Goal: Navigation & Orientation: Find specific page/section

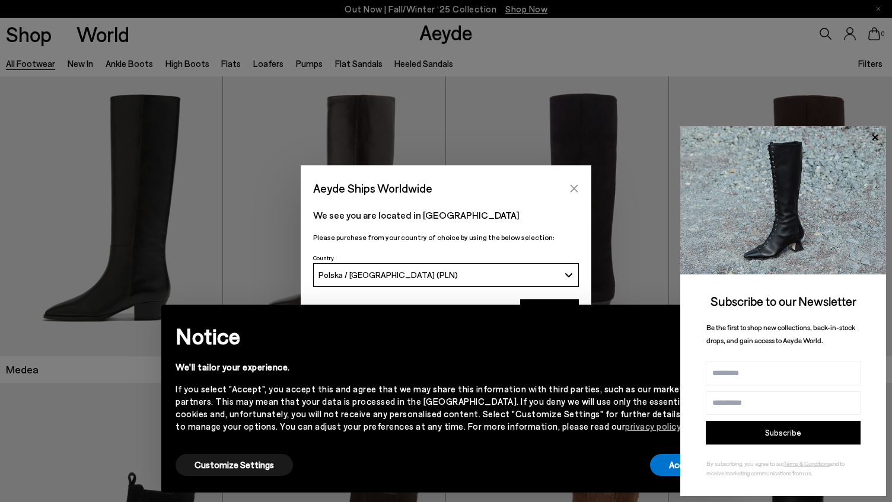
click at [573, 184] on icon "Close" at bounding box center [573, 188] width 9 height 9
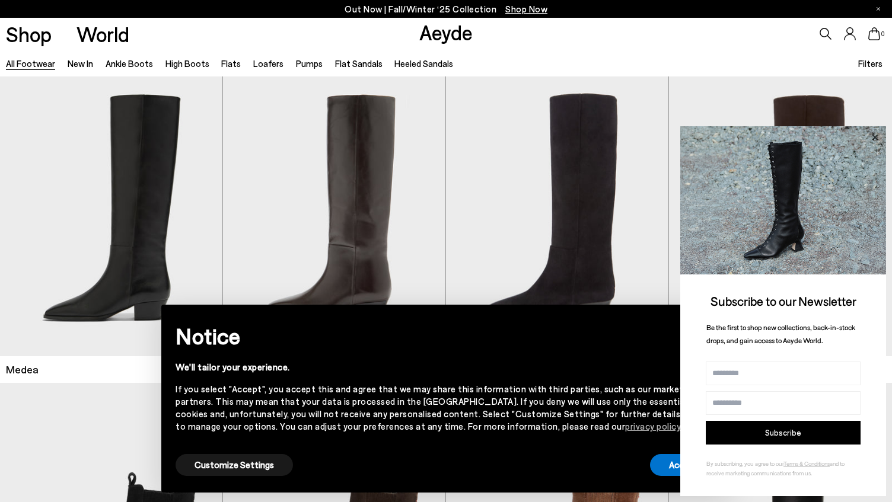
click at [877, 136] on icon at bounding box center [874, 137] width 15 height 15
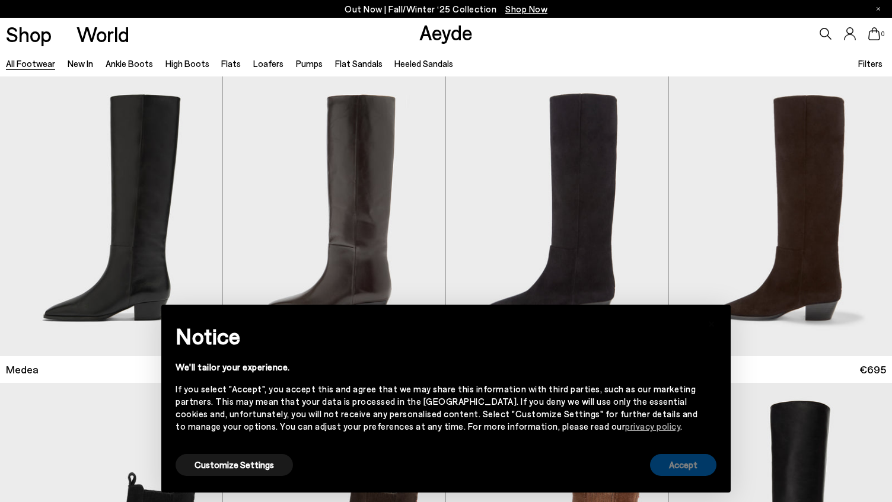
click at [687, 462] on button "Accept" at bounding box center [683, 465] width 66 height 22
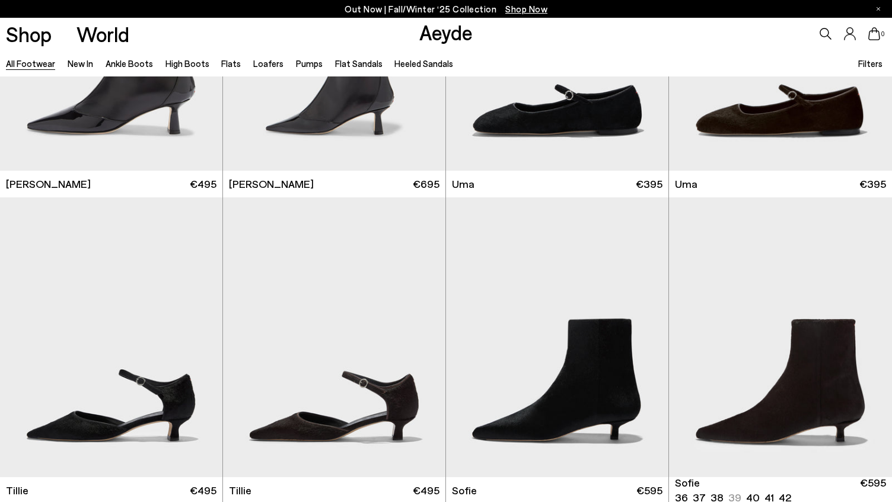
scroll to position [3258, 0]
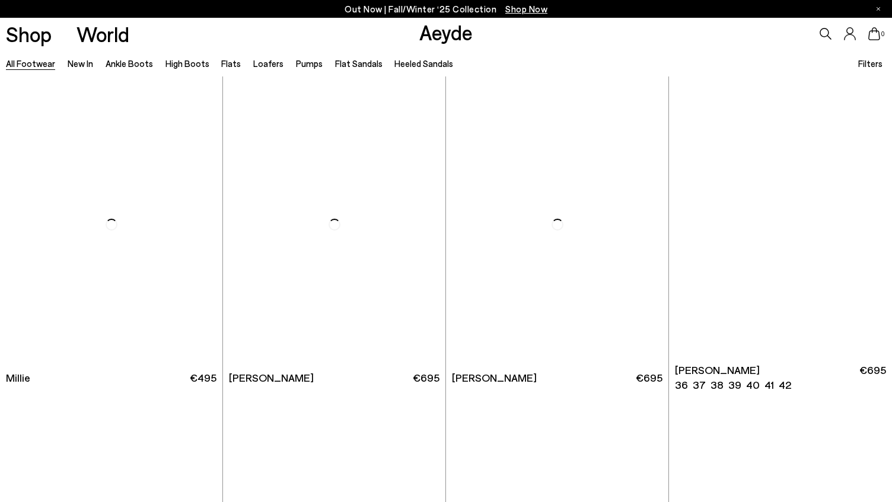
scroll to position [5447, 0]
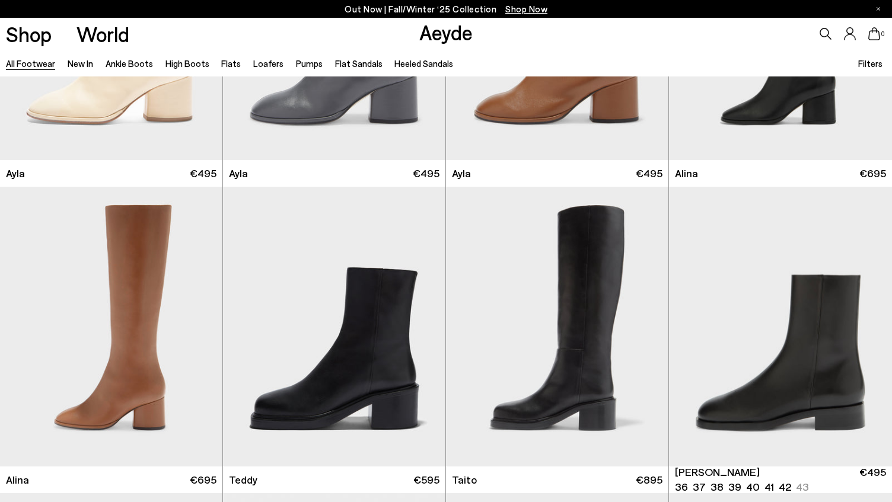
scroll to position [6627, 0]
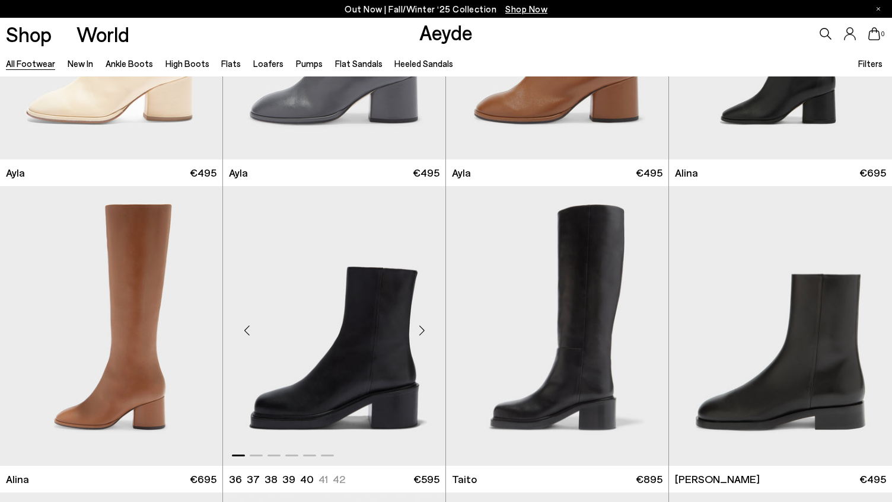
click at [425, 327] on div "Next slide" at bounding box center [422, 331] width 36 height 36
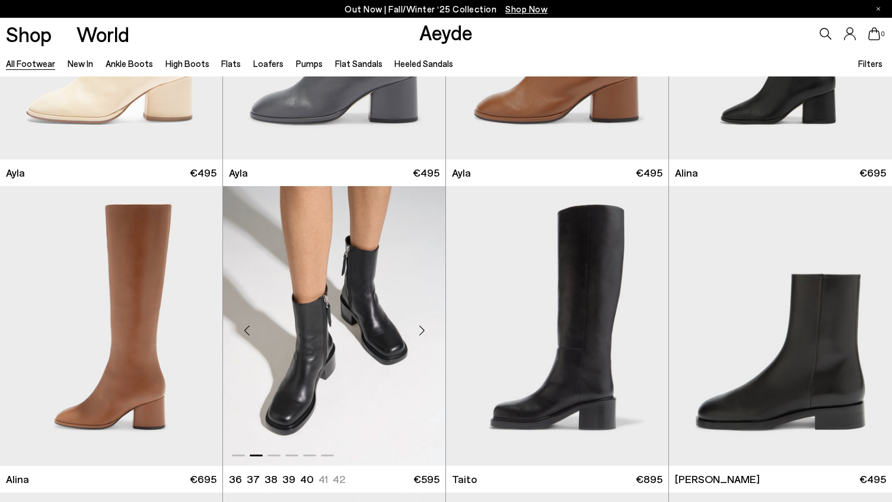
click at [425, 327] on div "Next slide" at bounding box center [422, 331] width 36 height 36
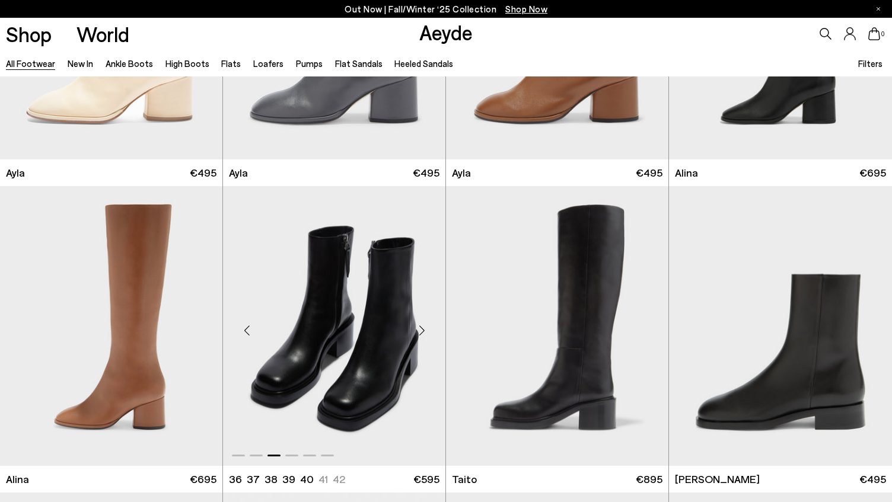
click at [425, 327] on div "Next slide" at bounding box center [422, 331] width 36 height 36
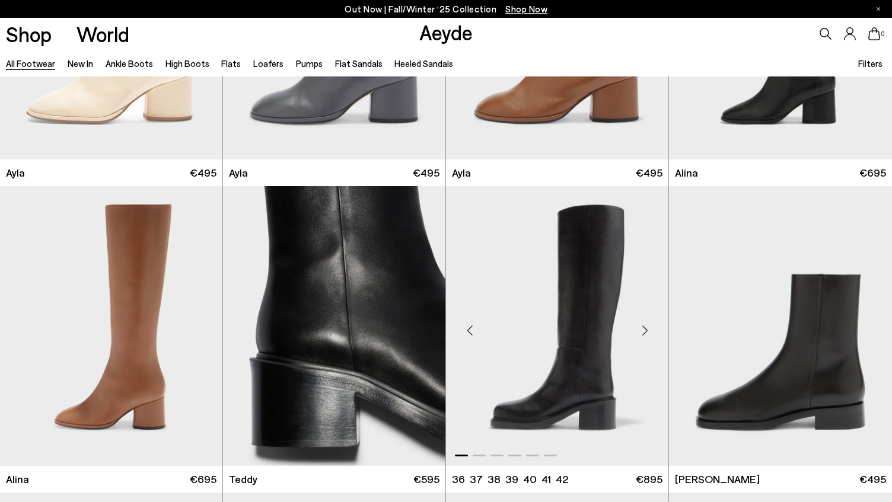
click at [646, 330] on div "Next slide" at bounding box center [645, 331] width 36 height 36
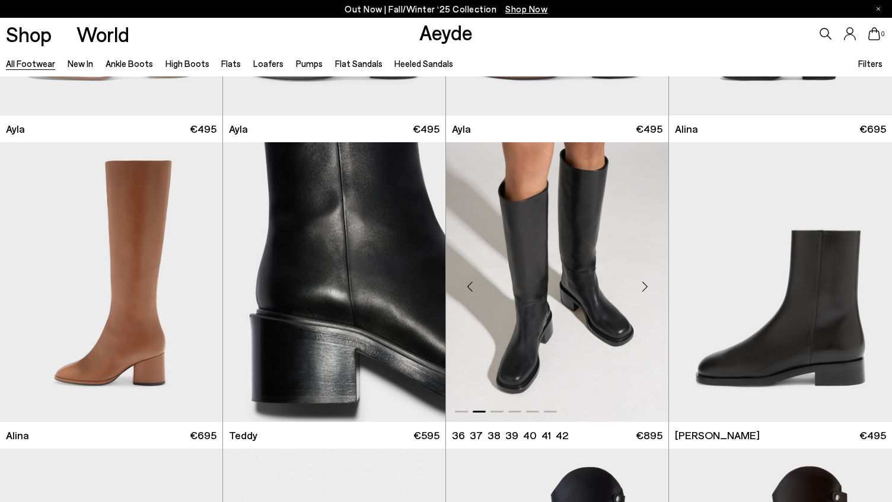
scroll to position [6674, 0]
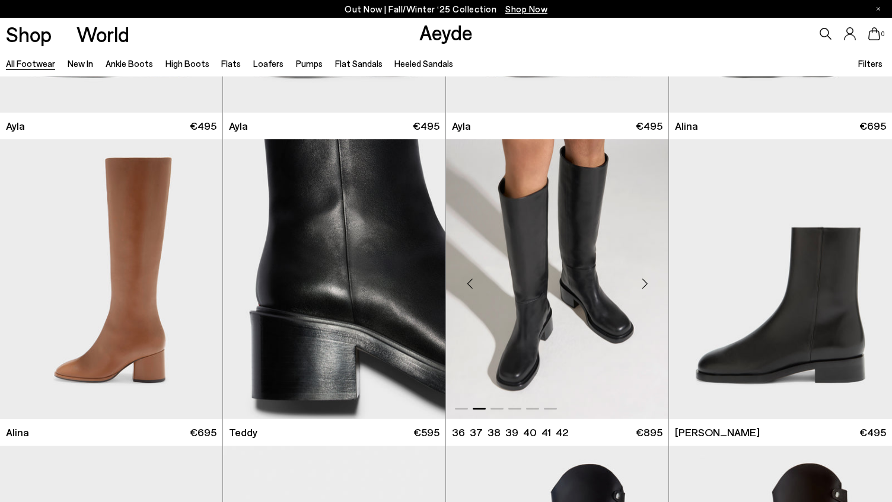
click at [645, 281] on div "Next slide" at bounding box center [645, 284] width 36 height 36
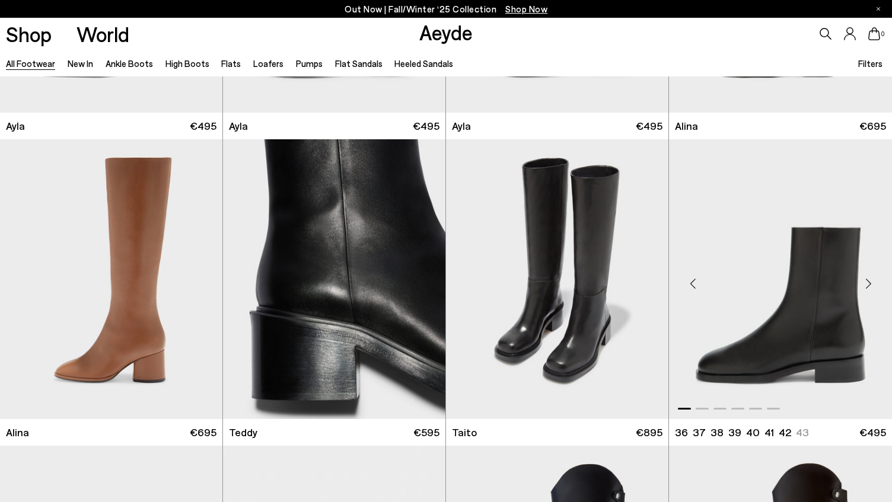
click at [866, 283] on div "Next slide" at bounding box center [868, 284] width 36 height 36
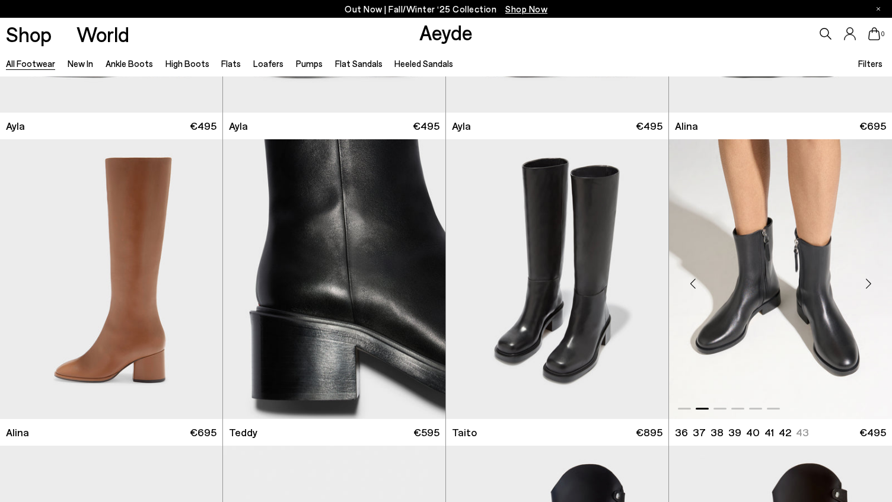
click at [866, 283] on div "Next slide" at bounding box center [868, 284] width 36 height 36
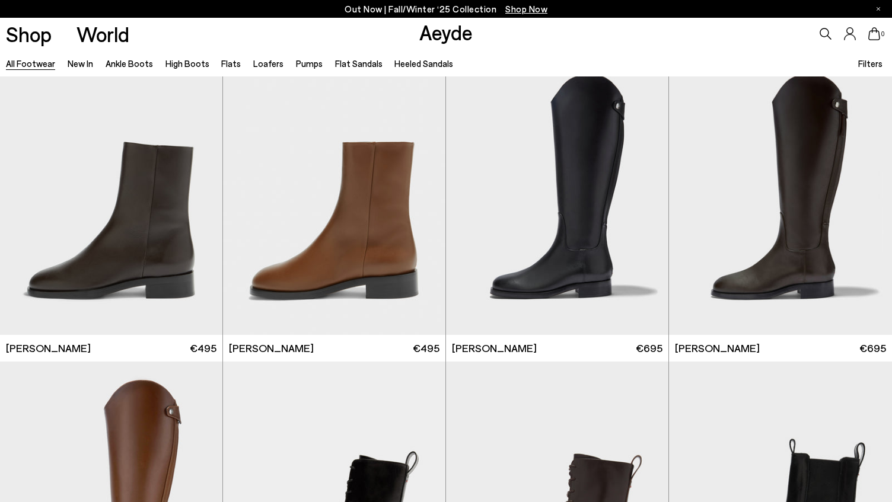
scroll to position [7050, 0]
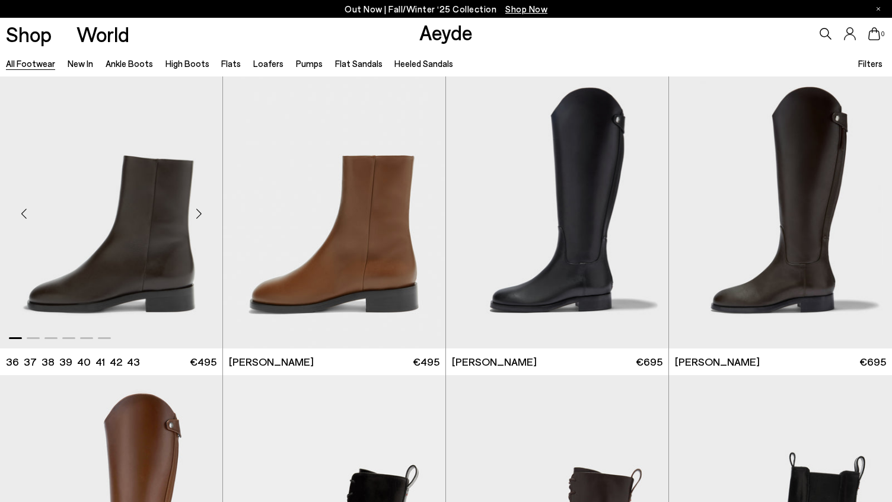
click at [200, 210] on div "Next slide" at bounding box center [199, 214] width 36 height 36
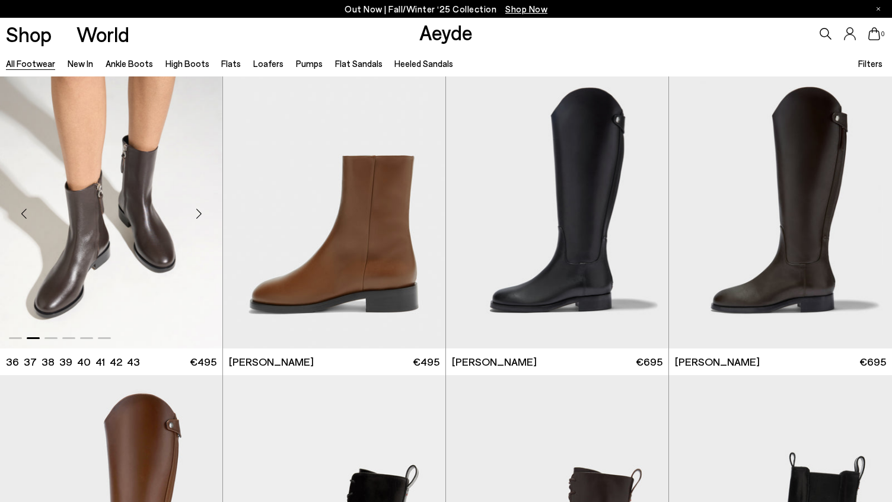
click at [200, 210] on div "Next slide" at bounding box center [199, 214] width 36 height 36
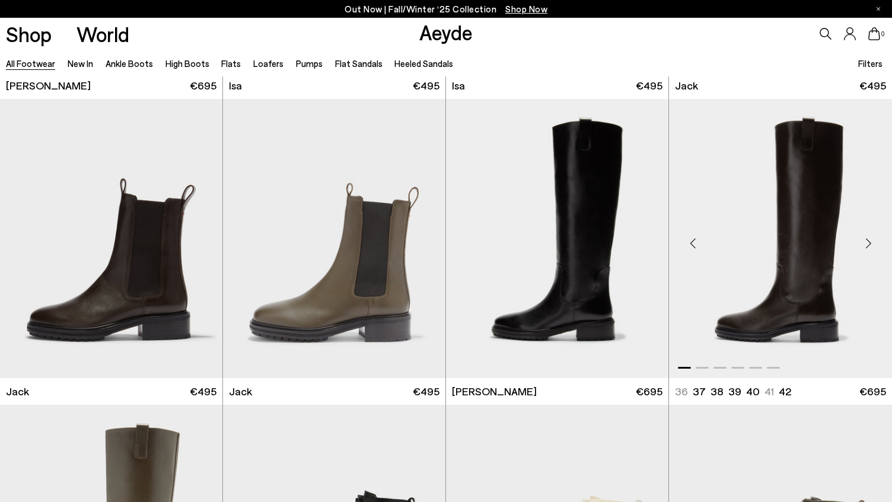
scroll to position [7634, 0]
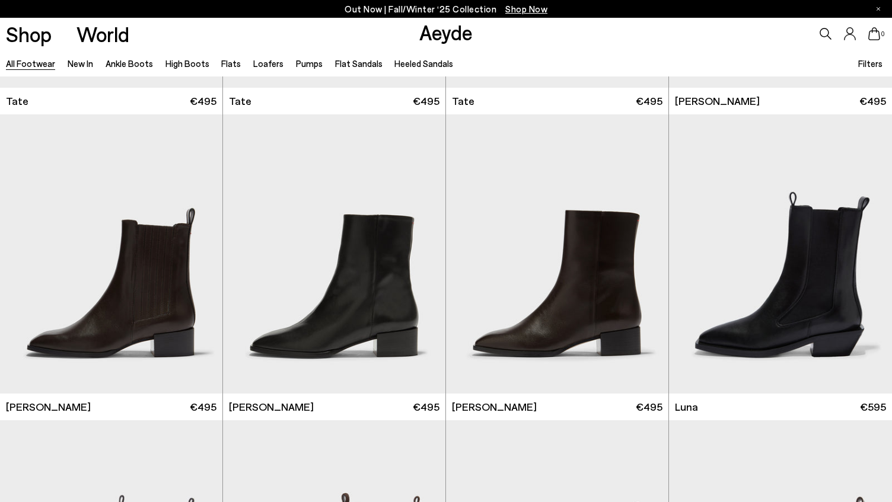
scroll to position [8595, 0]
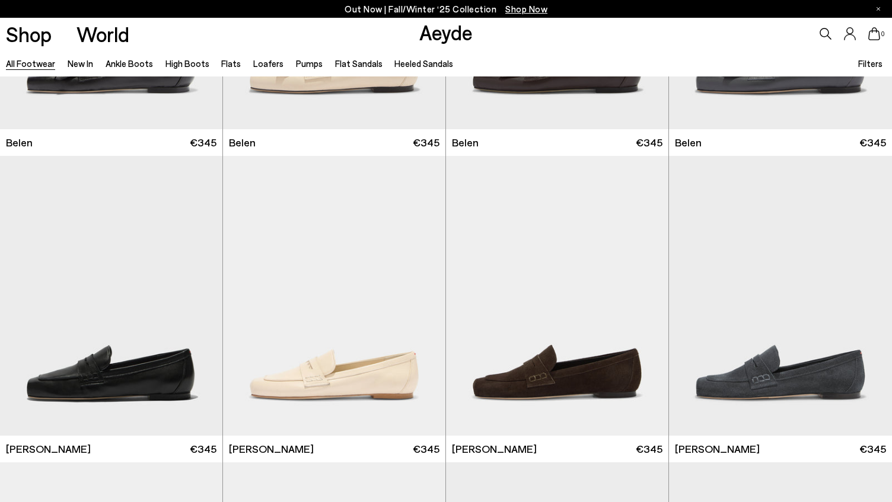
scroll to position [10033, 0]
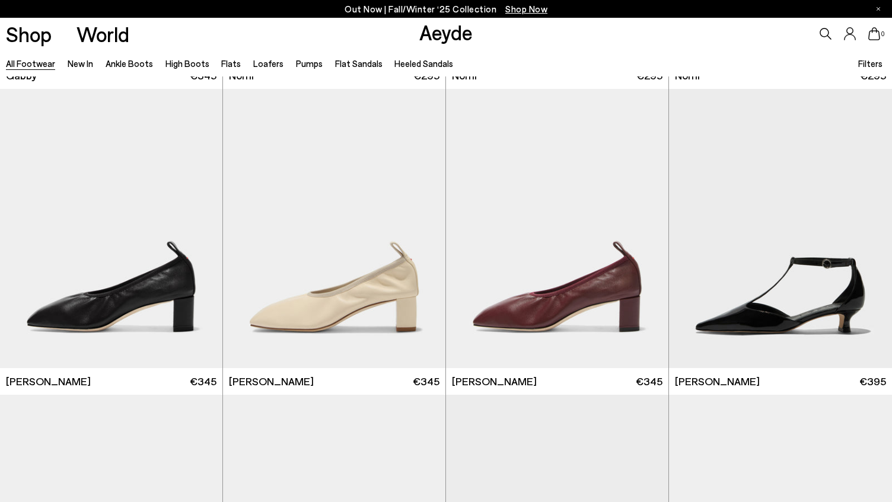
scroll to position [12592, 0]
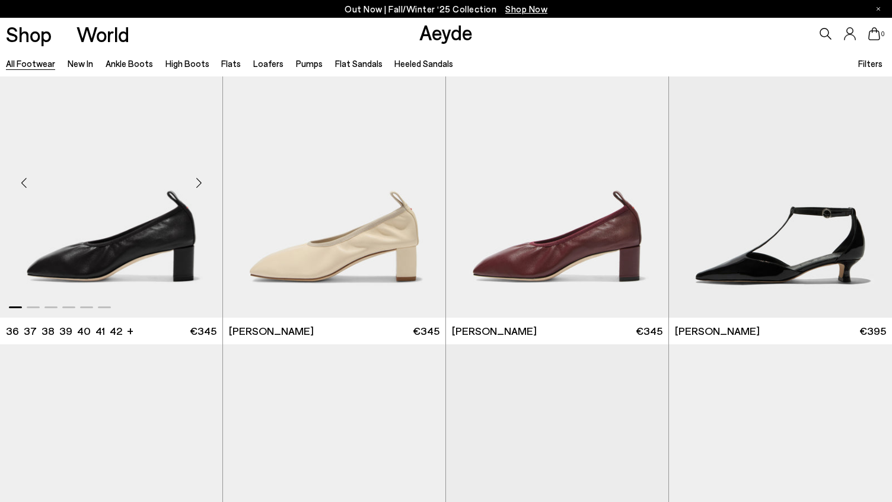
click at [202, 181] on div "Next slide" at bounding box center [199, 183] width 36 height 36
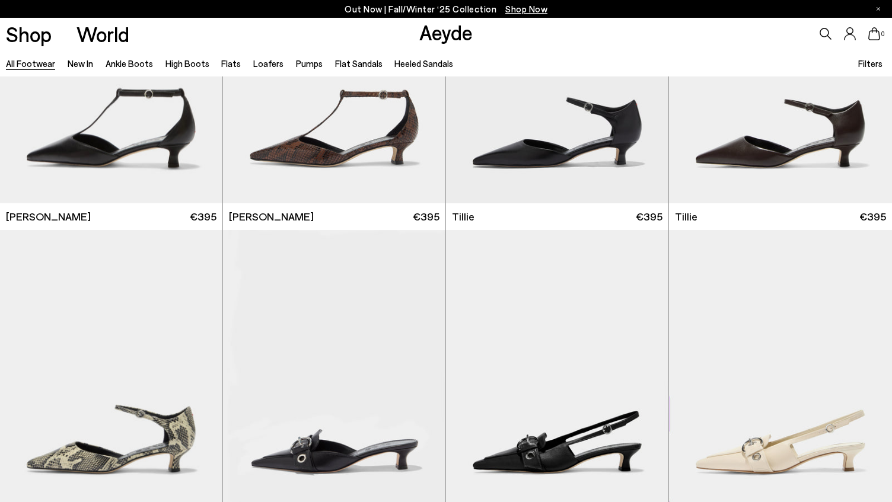
scroll to position [13792, 0]
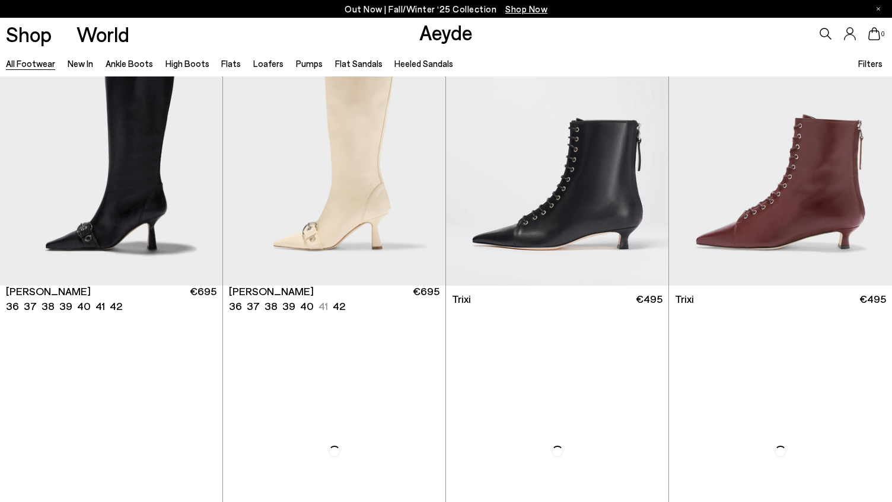
scroll to position [14171, 0]
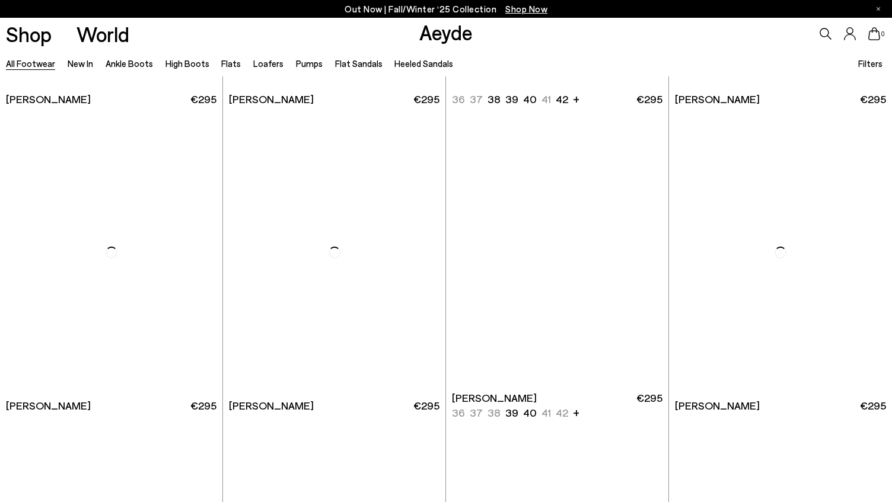
scroll to position [16421, 0]
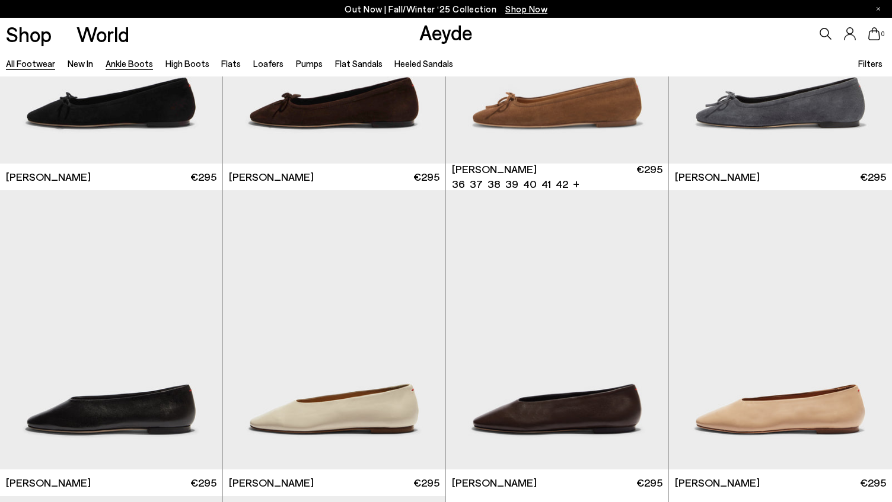
scroll to position [17164, 0]
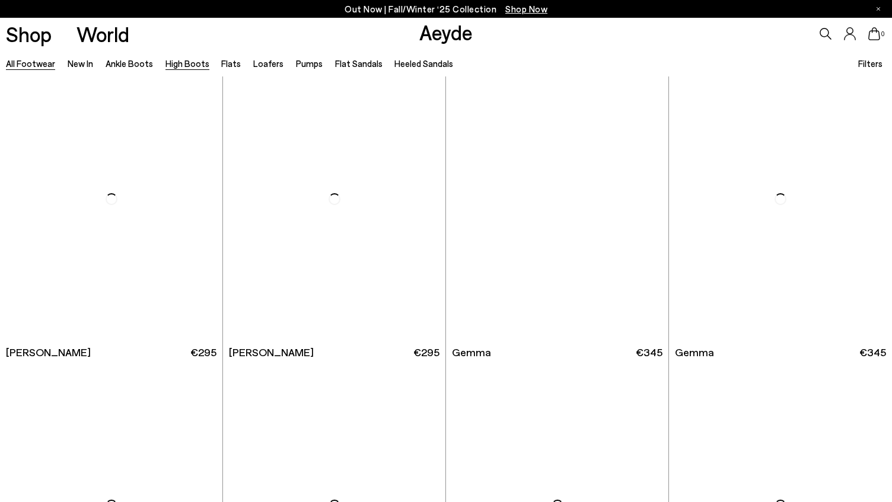
click at [177, 67] on link "High Boots" at bounding box center [187, 63] width 44 height 11
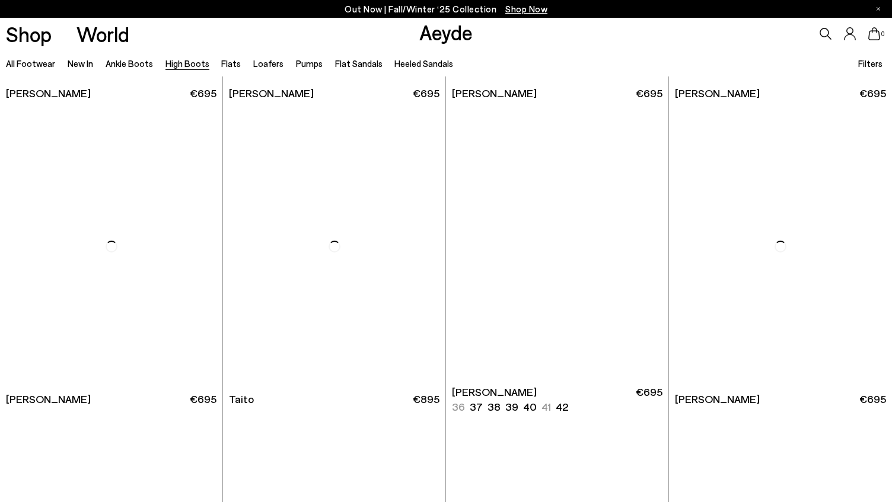
scroll to position [2419, 0]
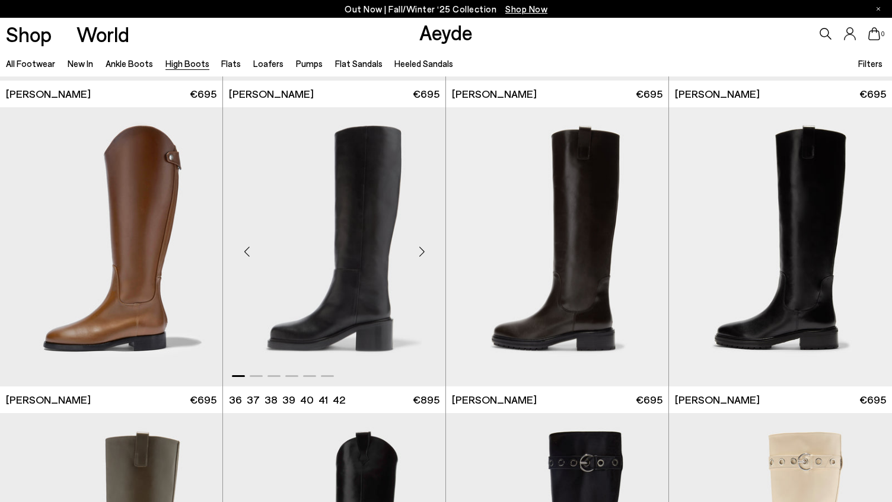
click at [425, 250] on div "Next slide" at bounding box center [422, 252] width 36 height 36
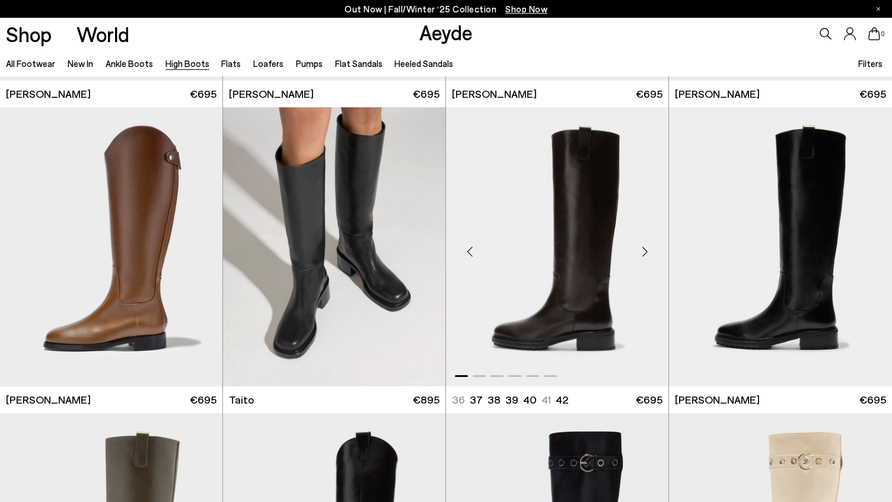
click at [644, 251] on div "Next slide" at bounding box center [645, 252] width 36 height 36
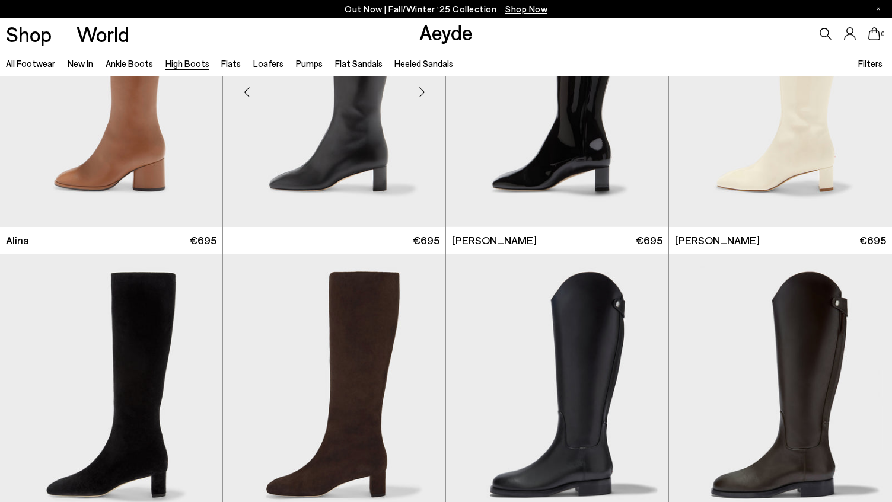
scroll to position [1930, 0]
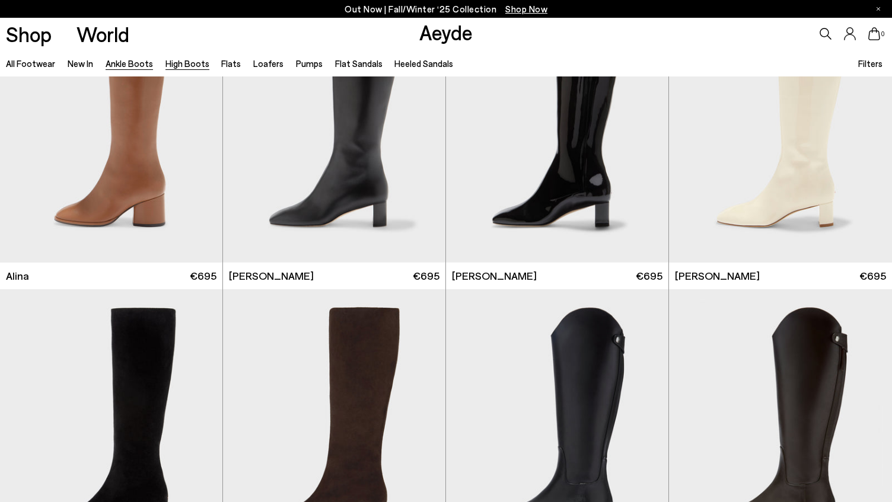
click at [142, 63] on link "Ankle Boots" at bounding box center [129, 63] width 47 height 11
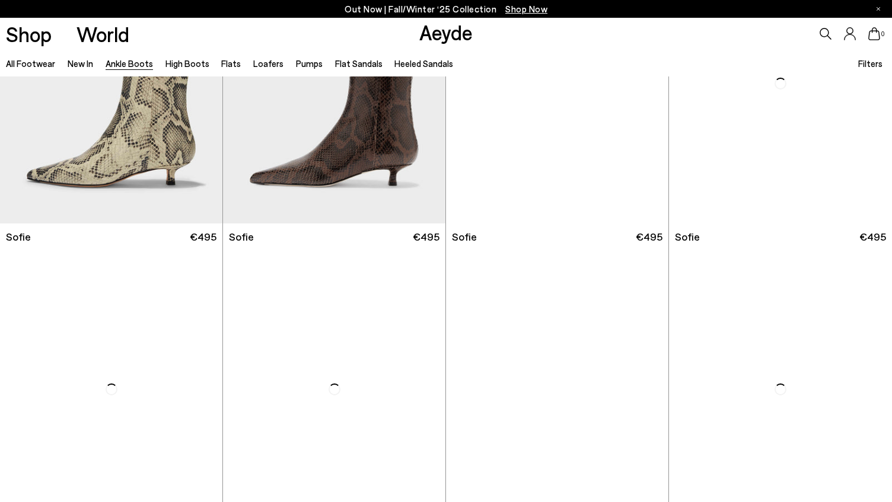
scroll to position [1492, 0]
